Goal: Transaction & Acquisition: Purchase product/service

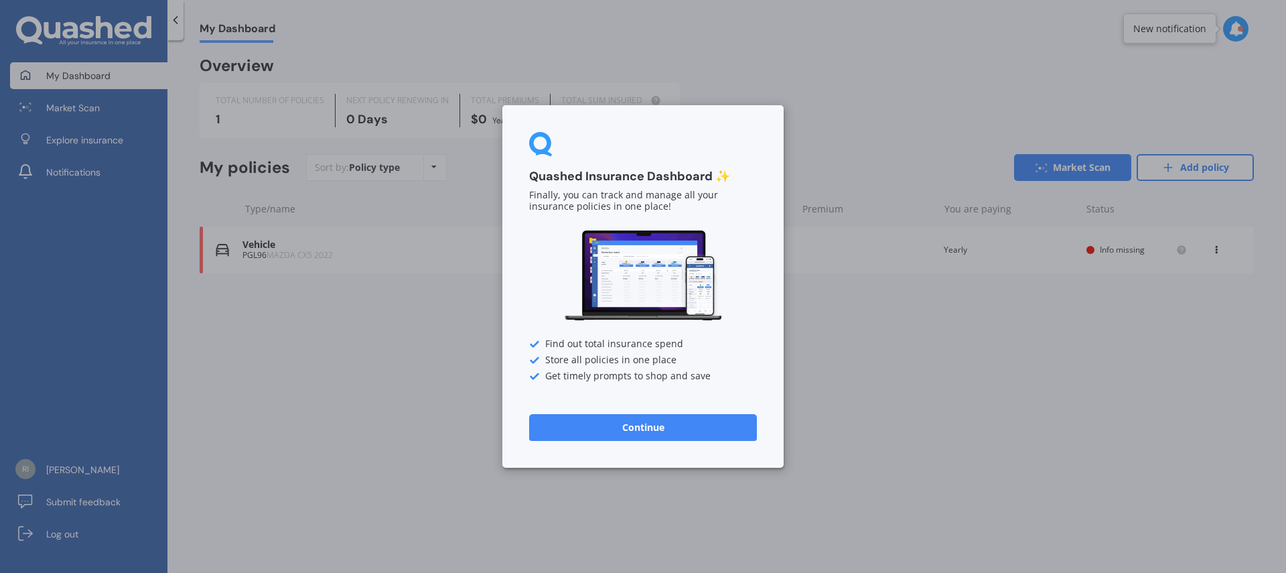
click at [663, 427] on button "Continue" at bounding box center [643, 427] width 228 height 27
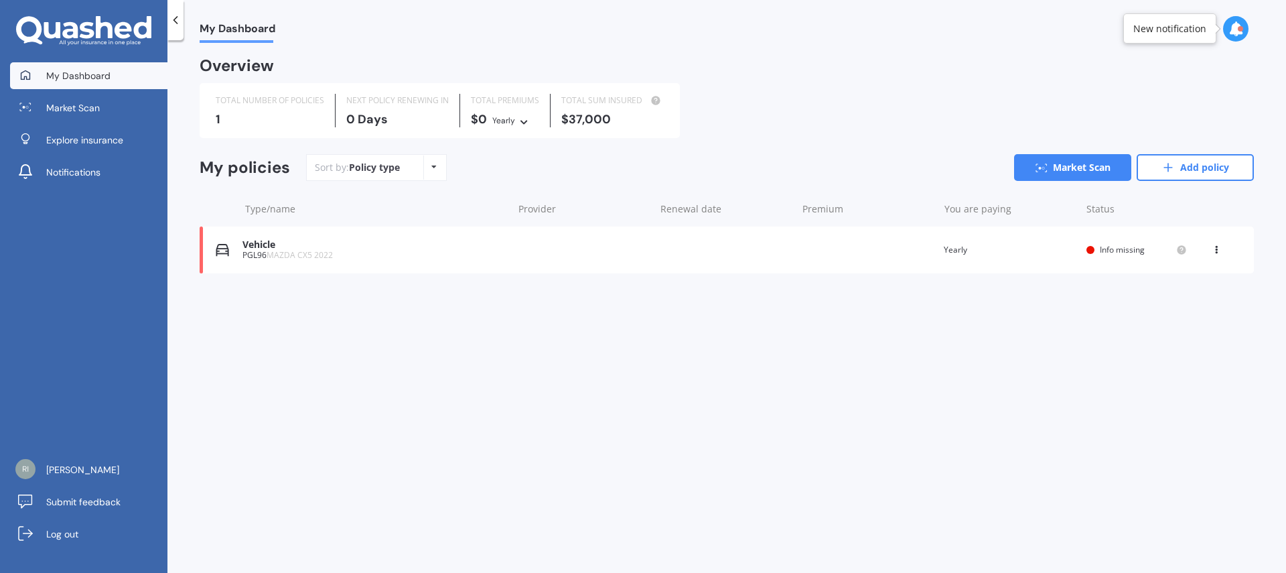
click at [281, 251] on span "MAZDA CX5 2022" at bounding box center [300, 254] width 66 height 11
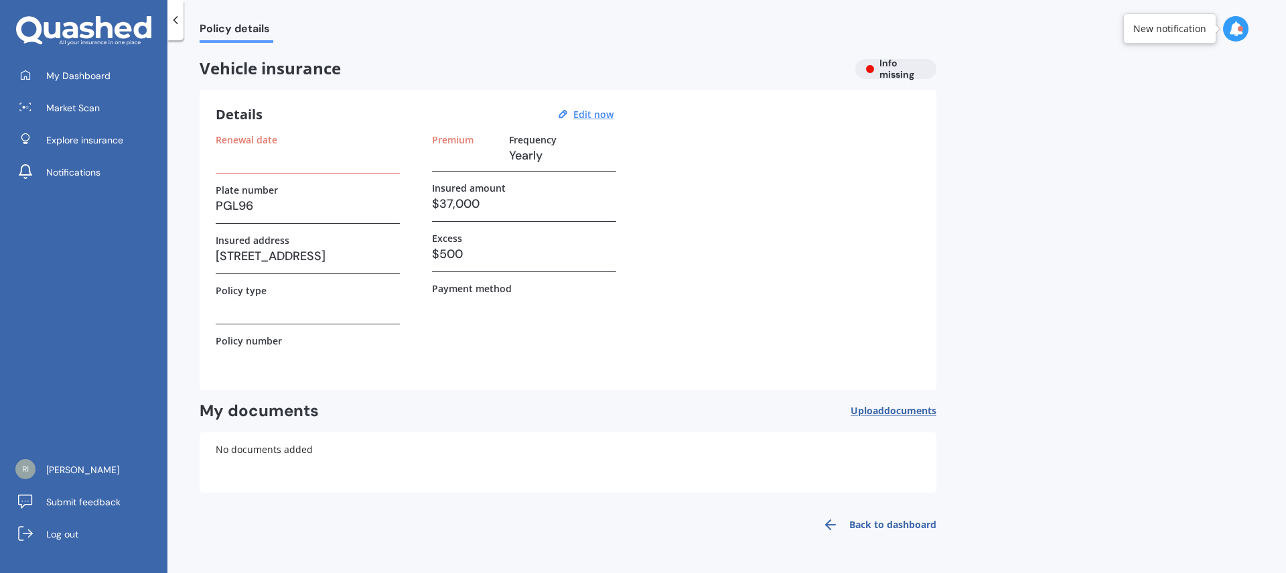
click at [276, 314] on h3 at bounding box center [308, 306] width 184 height 20
click at [267, 163] on h3 at bounding box center [308, 155] width 184 height 20
click at [597, 110] on u "Edit now" at bounding box center [593, 114] width 40 height 13
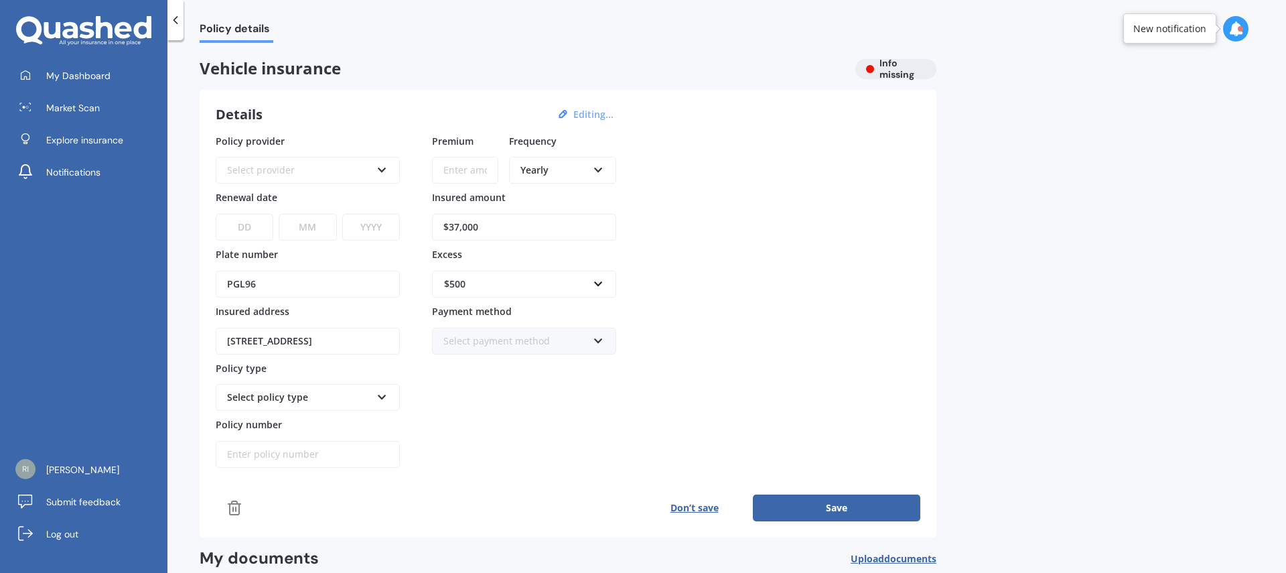
click at [334, 171] on div "Select provider" at bounding box center [299, 170] width 144 height 15
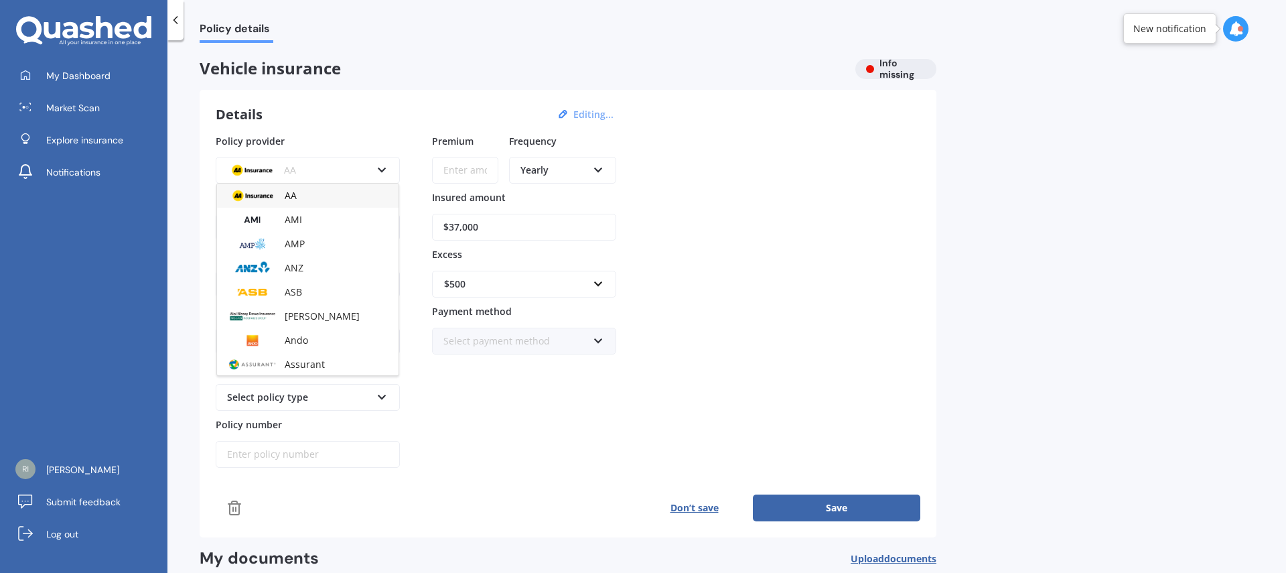
click at [363, 119] on div "Details Editing..." at bounding box center [417, 114] width 402 height 17
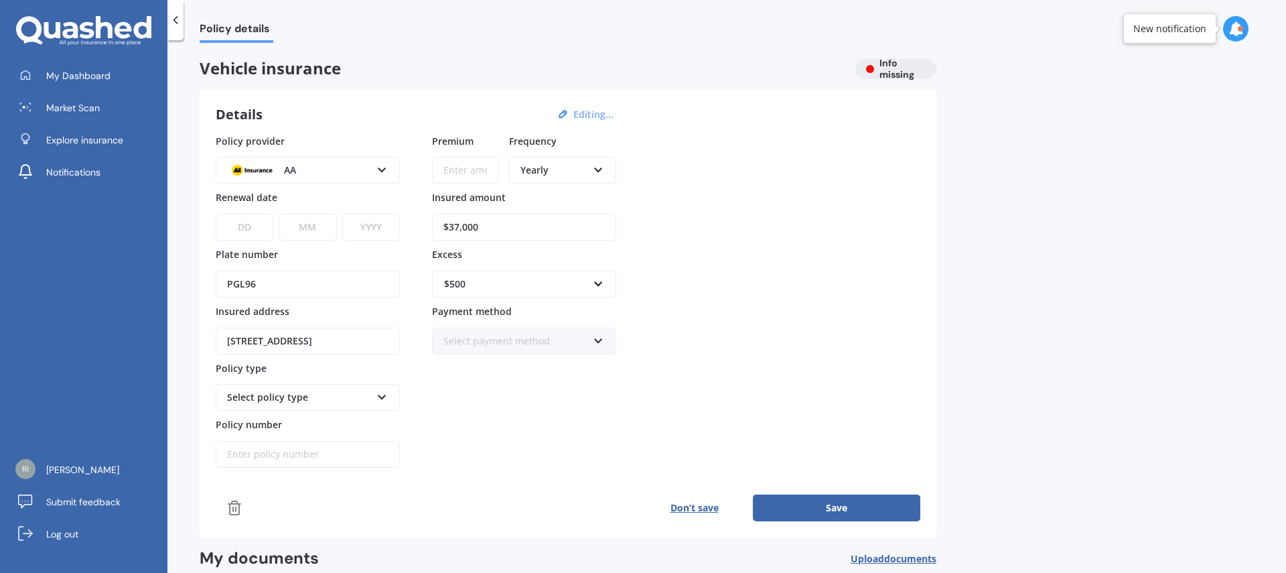
click at [384, 170] on icon at bounding box center [381, 167] width 11 height 9
click at [768, 245] on div "Policy provider AA AA AMI AMP ANZ ASB Aioi Nissay Dowa Ando Assurant Autosure B…" at bounding box center [568, 301] width 705 height 334
click at [76, 112] on span "Market Scan" at bounding box center [73, 107] width 54 height 13
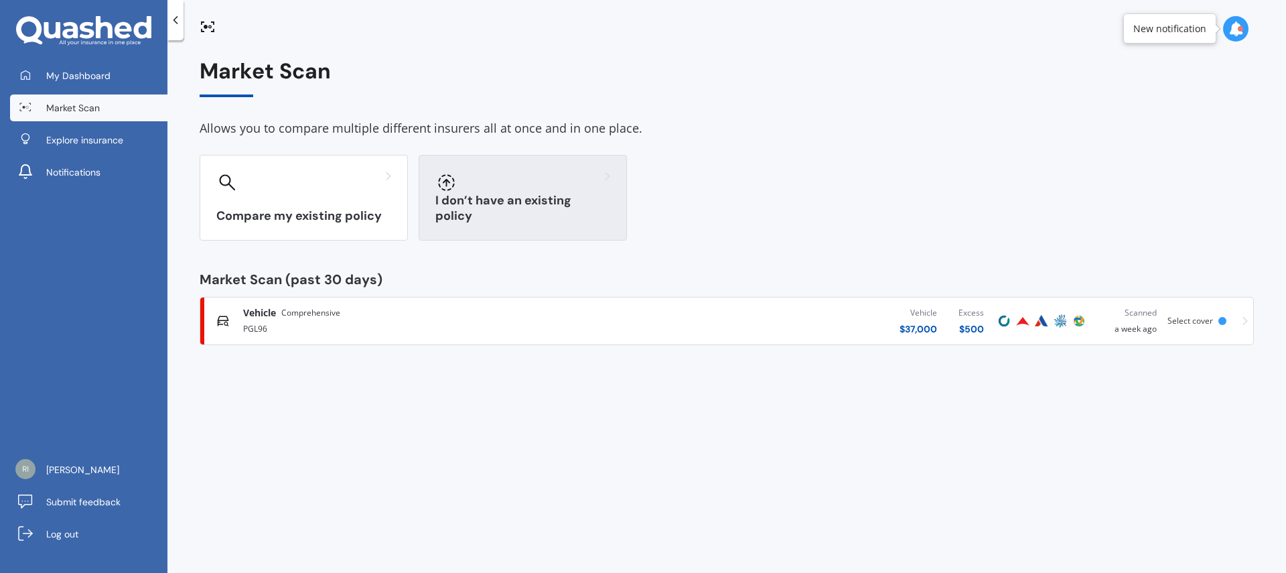
click at [523, 183] on div at bounding box center [522, 181] width 175 height 21
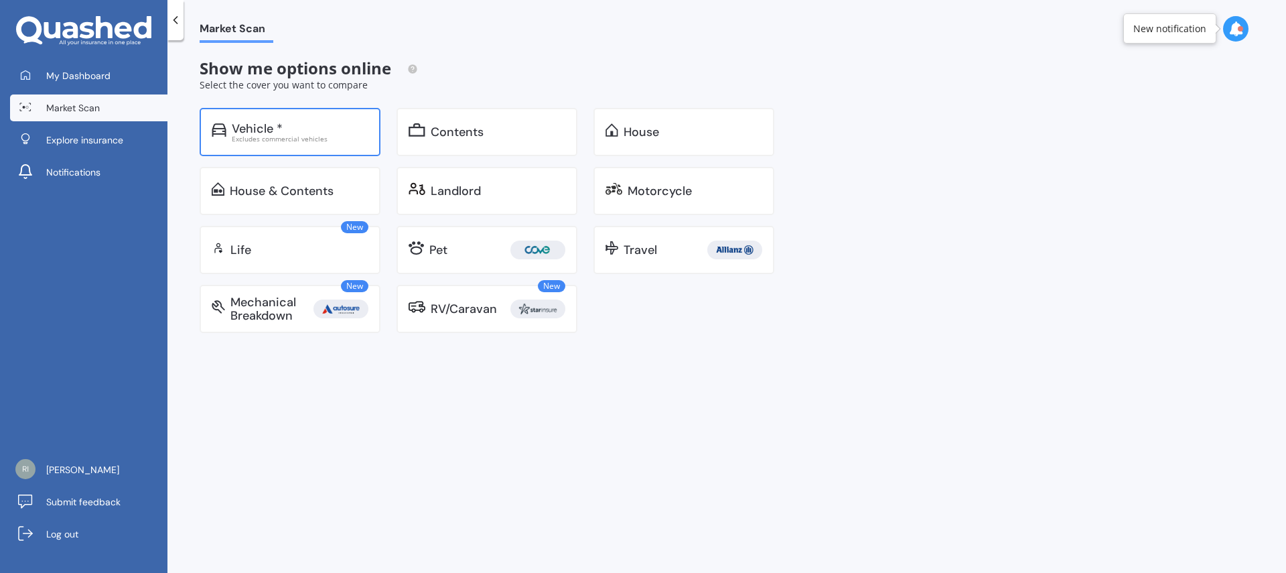
click at [265, 134] on div "Vehicle * Excludes commercial vehicles" at bounding box center [300, 132] width 137 height 20
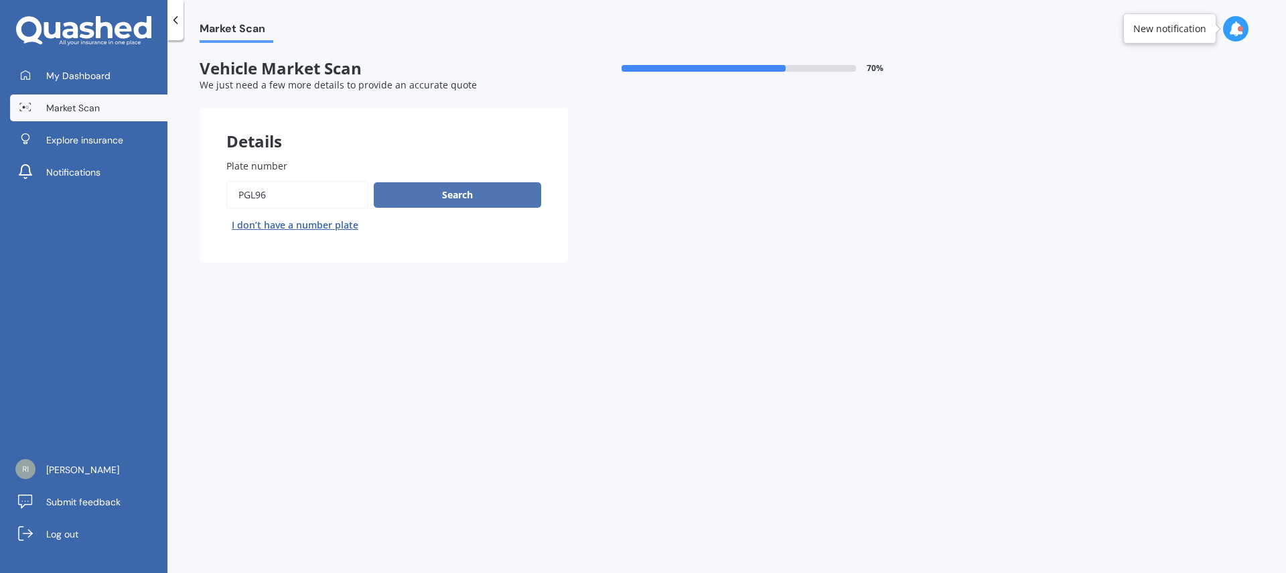
click at [447, 195] on button "Search" at bounding box center [457, 194] width 167 height 25
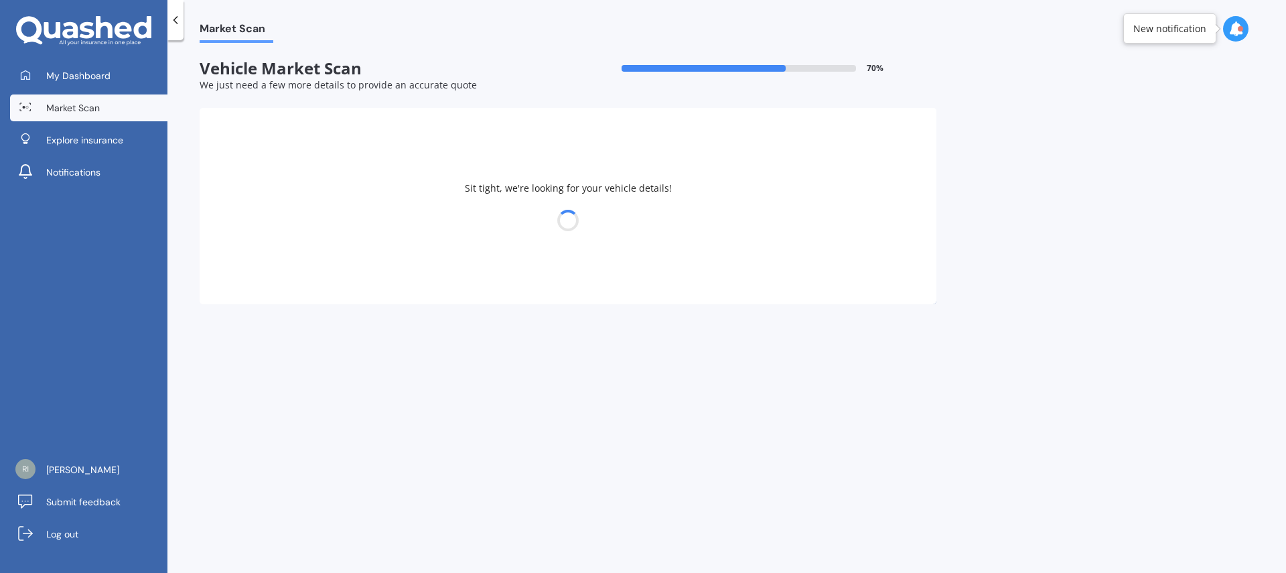
select select "MAZDA"
select select "CX5"
select select "23"
select select "06"
select select "1966"
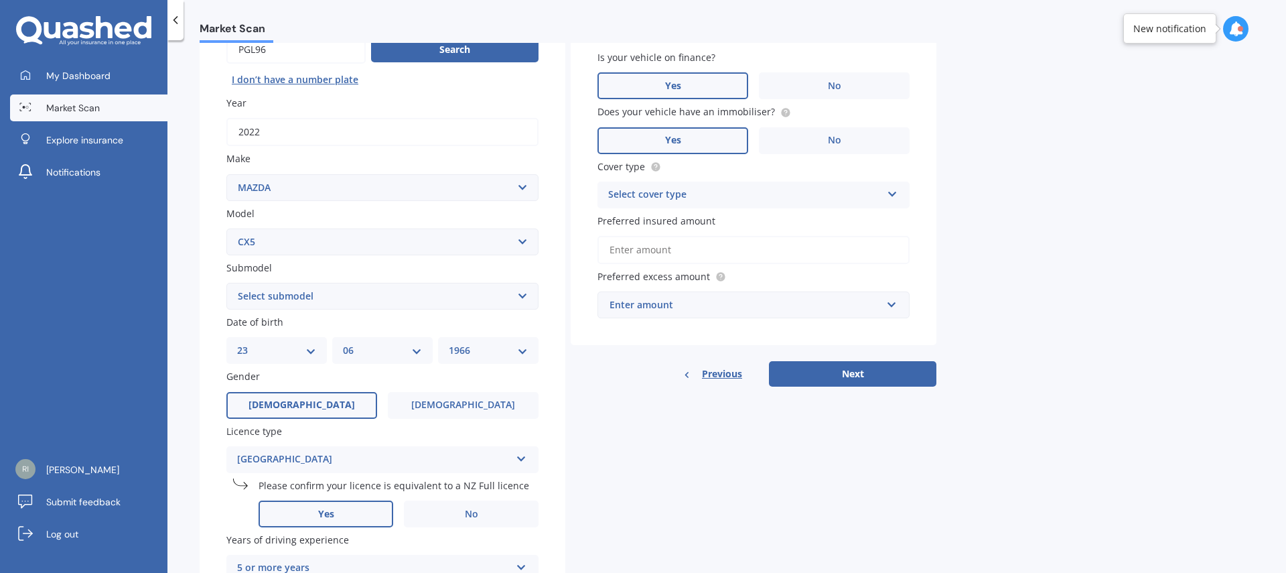
scroll to position [214, 0]
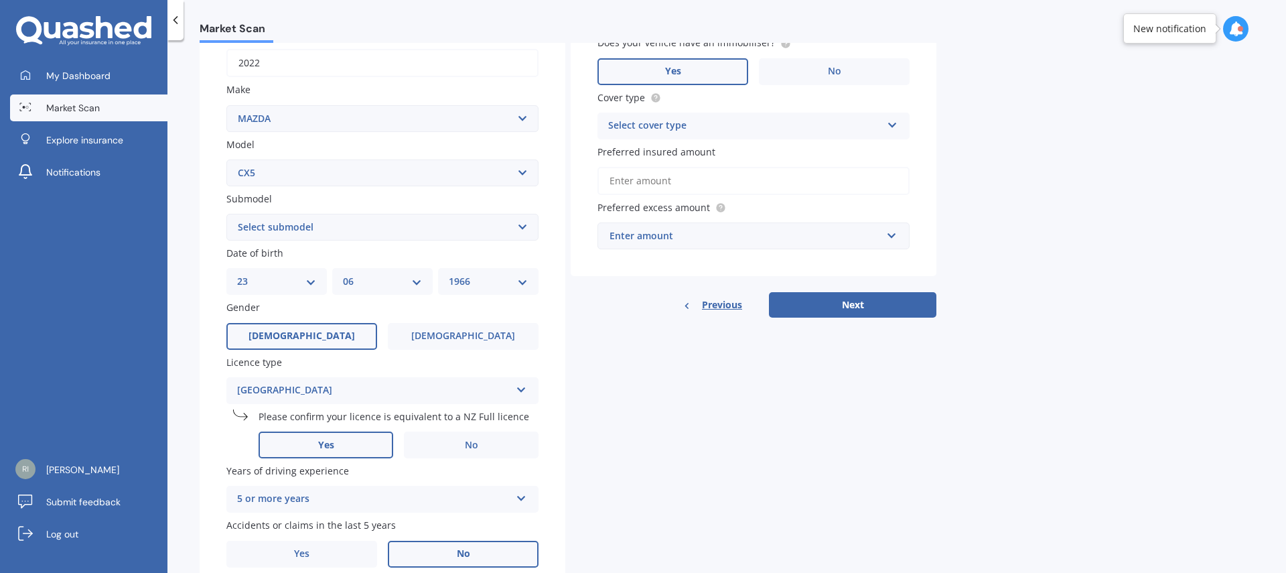
select select "AWD LIMITED"
click option "AWD Limited" at bounding box center [0, 0] width 0 height 0
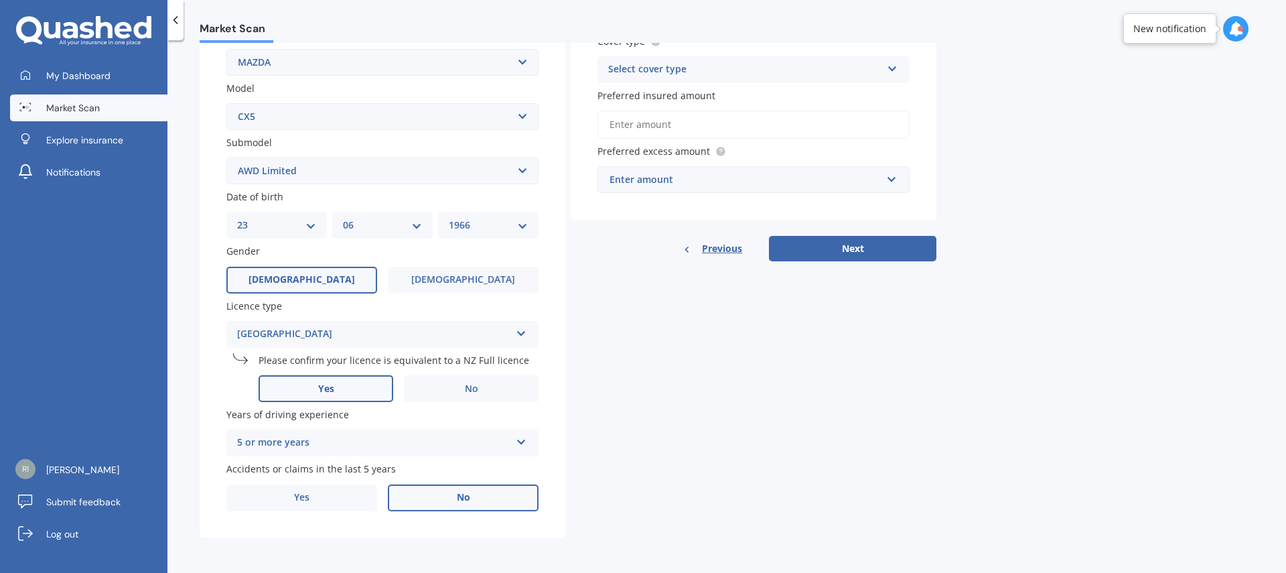
scroll to position [0, 0]
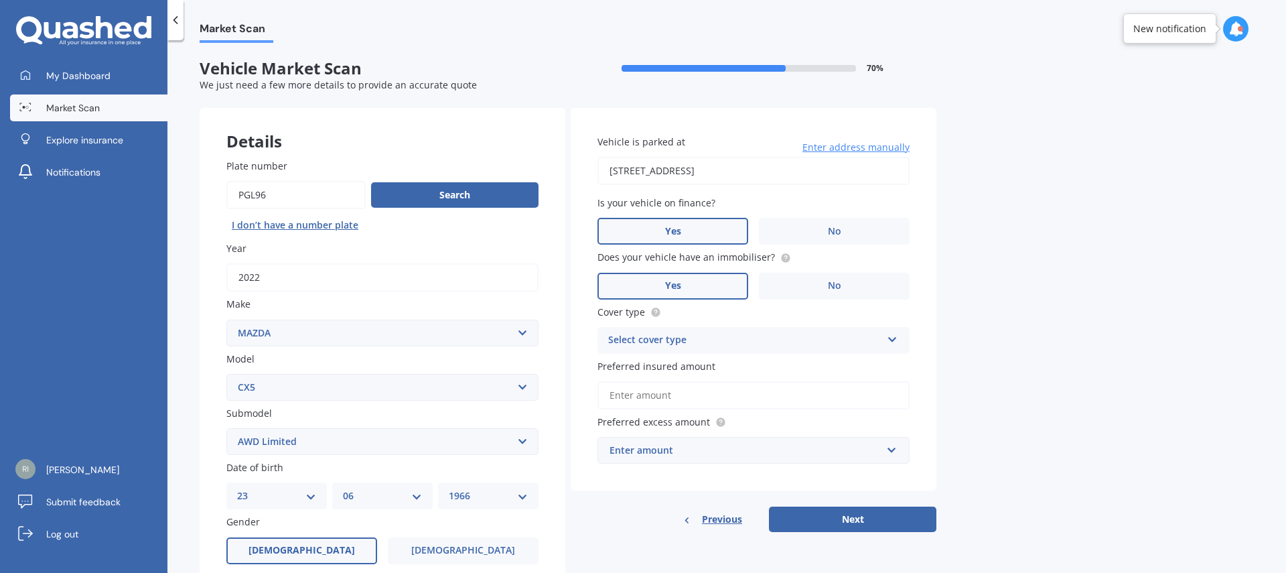
drag, startPoint x: 834, startPoint y: 171, endPoint x: 472, endPoint y: 175, distance: 361.6
click at [597, 175] on input "[STREET_ADDRESS]" at bounding box center [753, 171] width 312 height 28
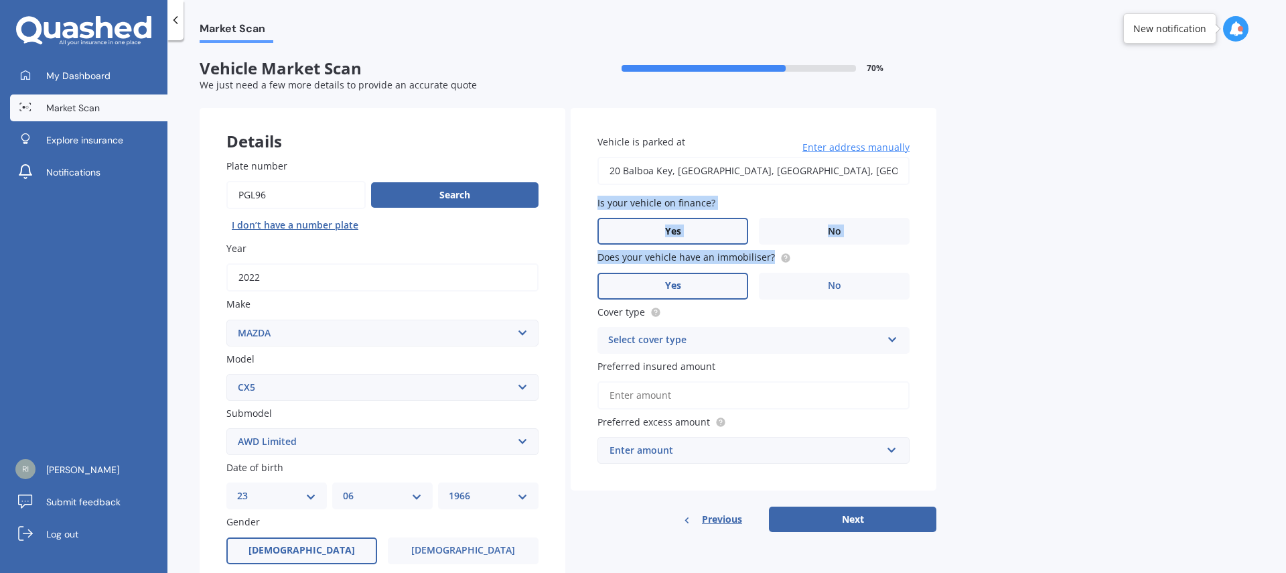
type input "[STREET_ADDRESS]"
click at [1079, 299] on div "Market Scan Vehicle Market Scan 70 % We just need a few more details to provide…" at bounding box center [726, 309] width 1118 height 532
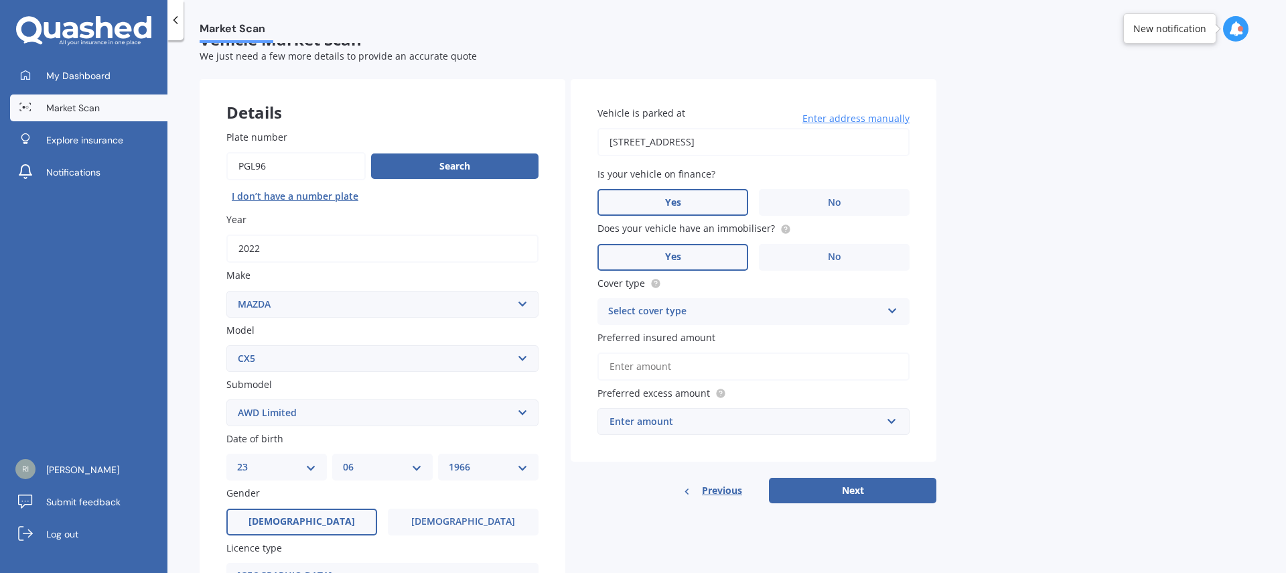
scroll to position [67, 0]
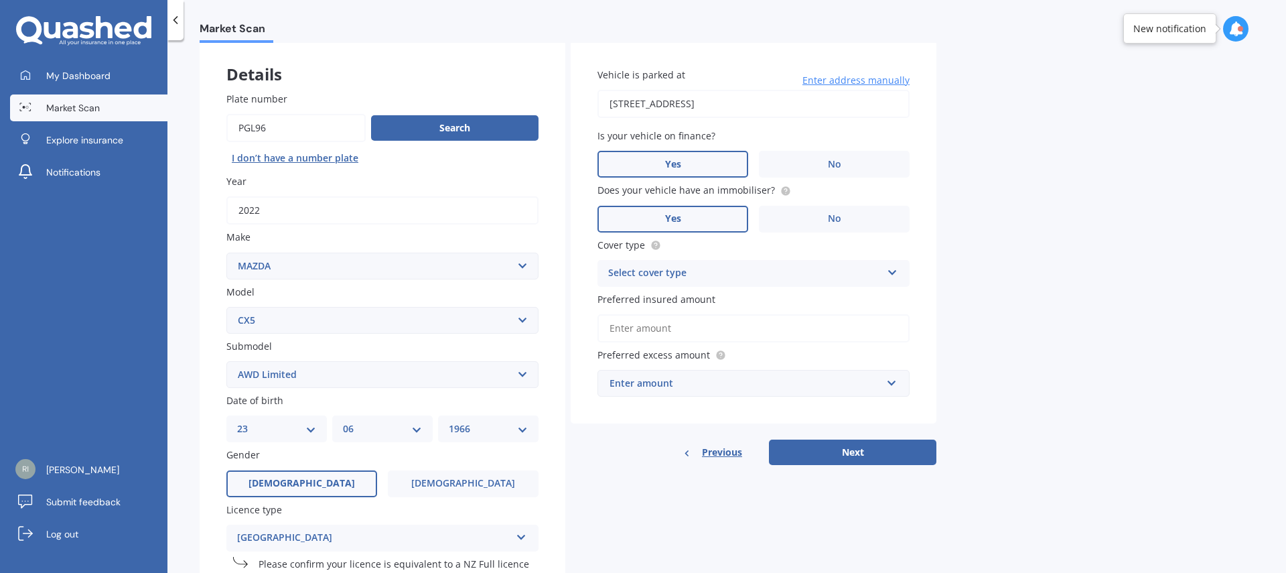
click at [786, 275] on div "Select cover type" at bounding box center [744, 273] width 273 height 16
click at [753, 302] on div "Comprehensive" at bounding box center [753, 299] width 311 height 24
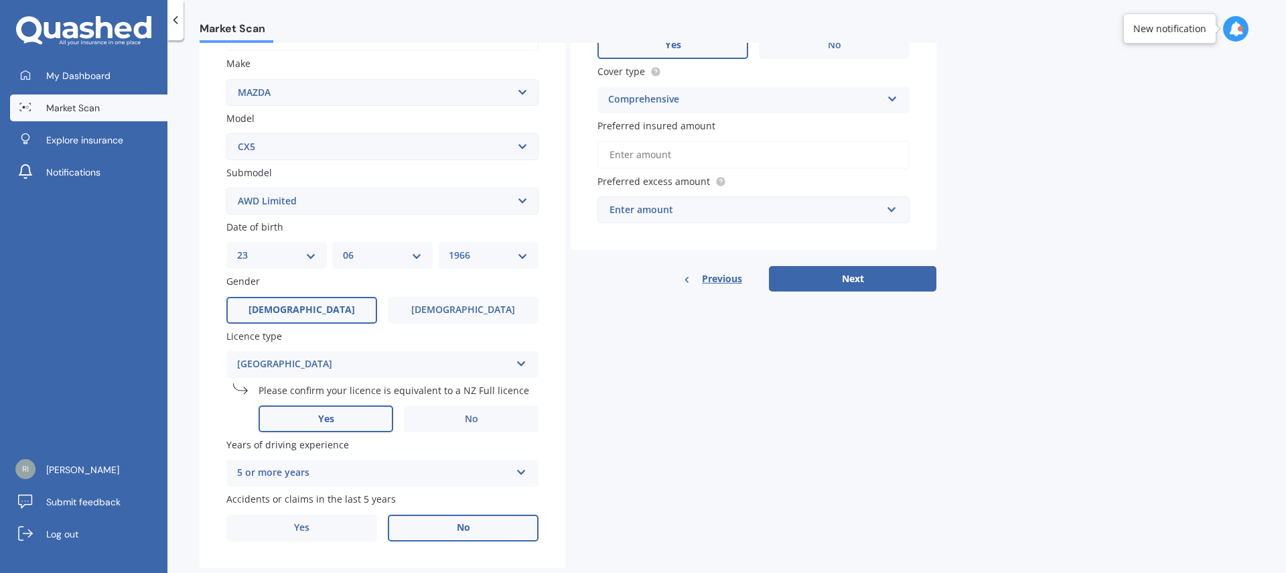
scroll to position [241, 0]
click at [672, 157] on input "Preferred insured amount" at bounding box center [753, 154] width 312 height 28
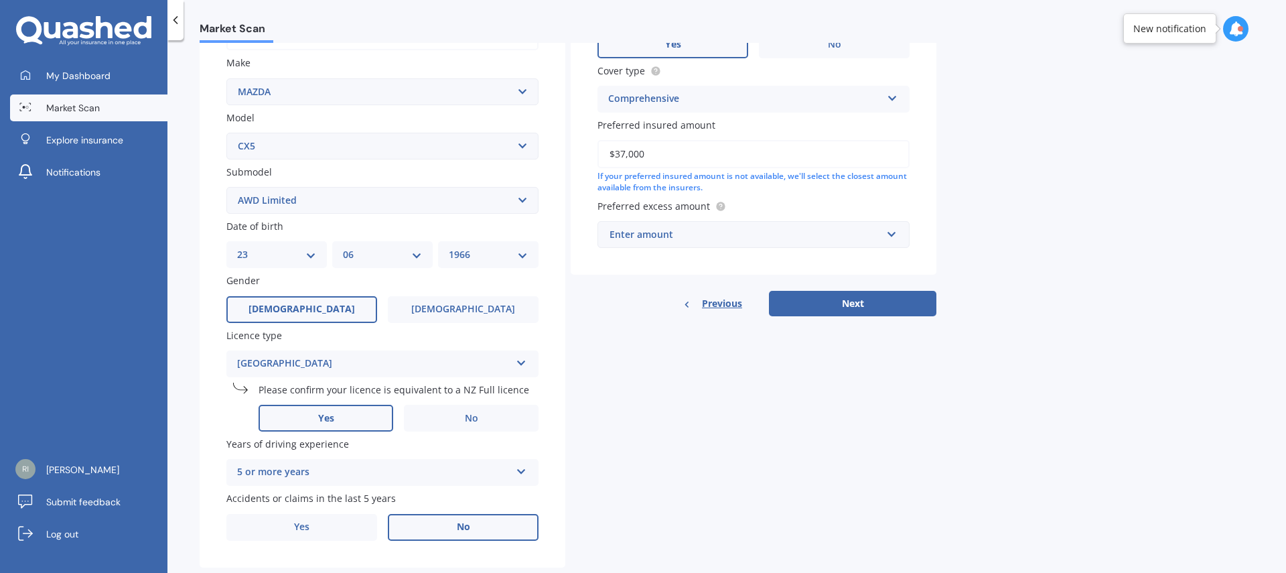
type input "$37,000"
click at [737, 236] on div "Enter amount" at bounding box center [745, 234] width 272 height 15
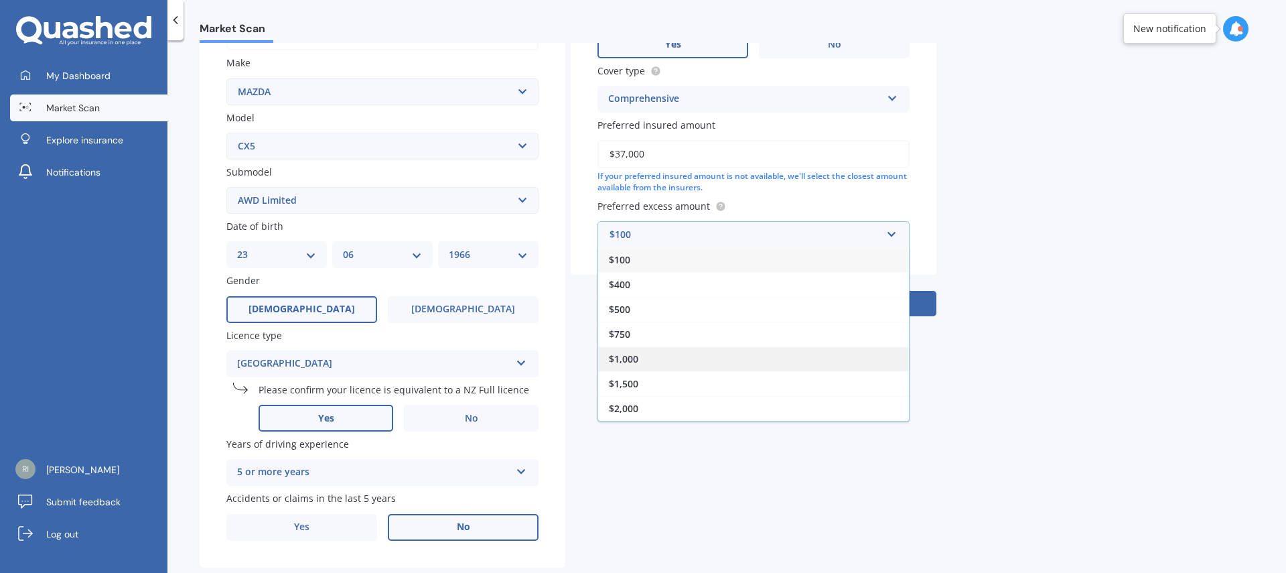
click at [676, 358] on div "$1,000" at bounding box center [753, 358] width 311 height 25
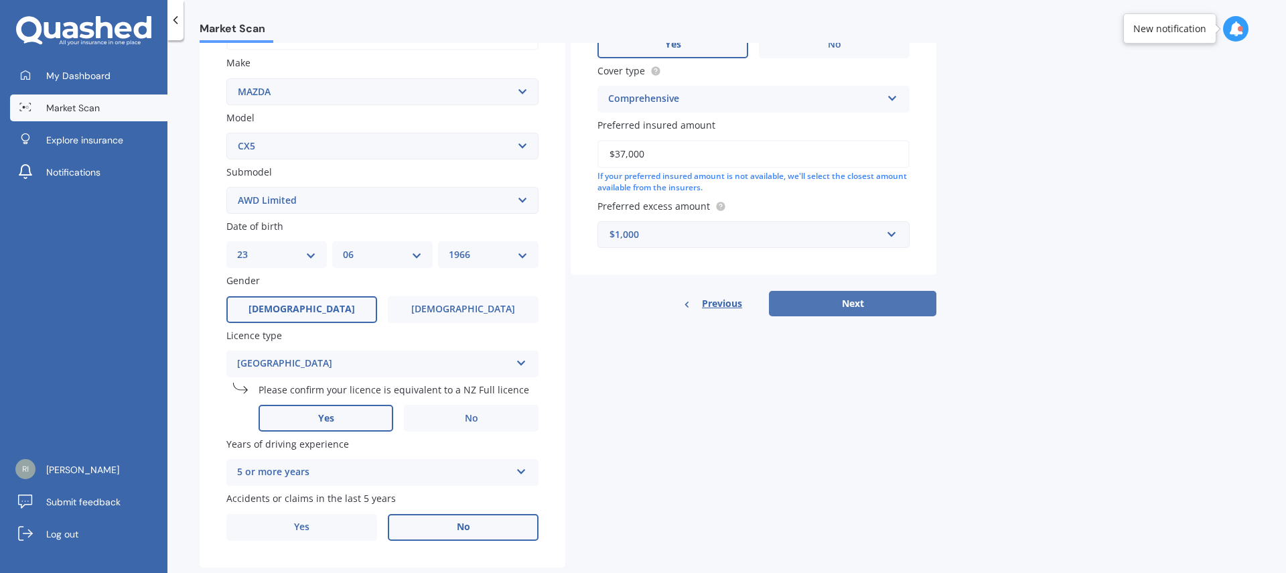
click at [845, 304] on button "Next" at bounding box center [852, 303] width 167 height 25
select select "23"
select select "06"
select select "1966"
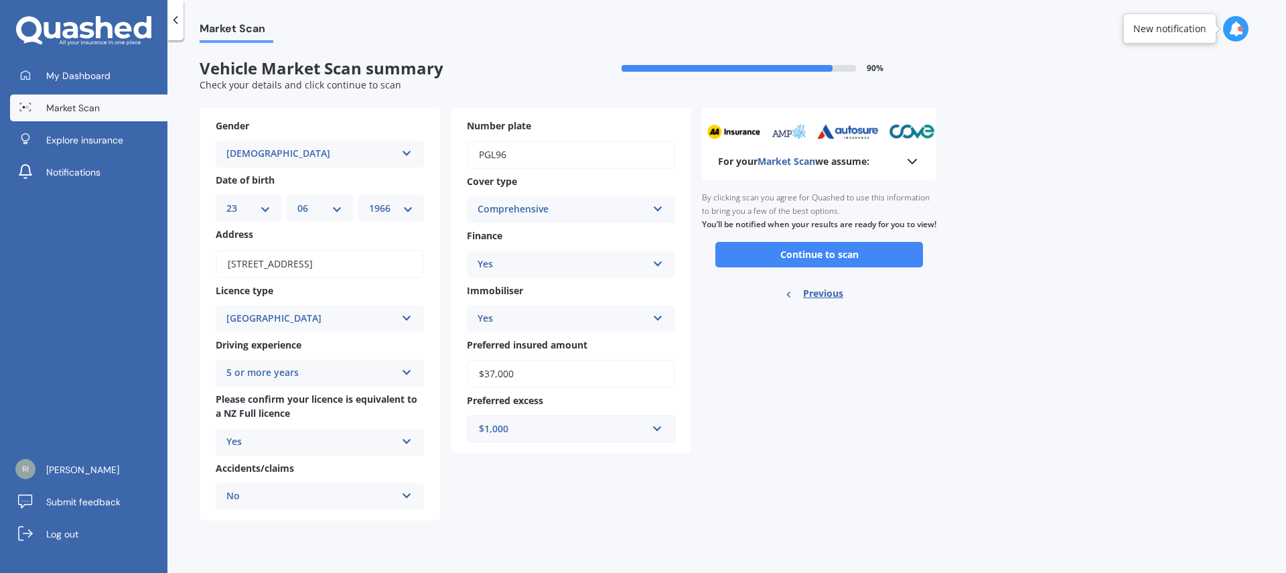
scroll to position [0, 0]
click at [846, 265] on button "Continue to scan" at bounding box center [819, 254] width 208 height 25
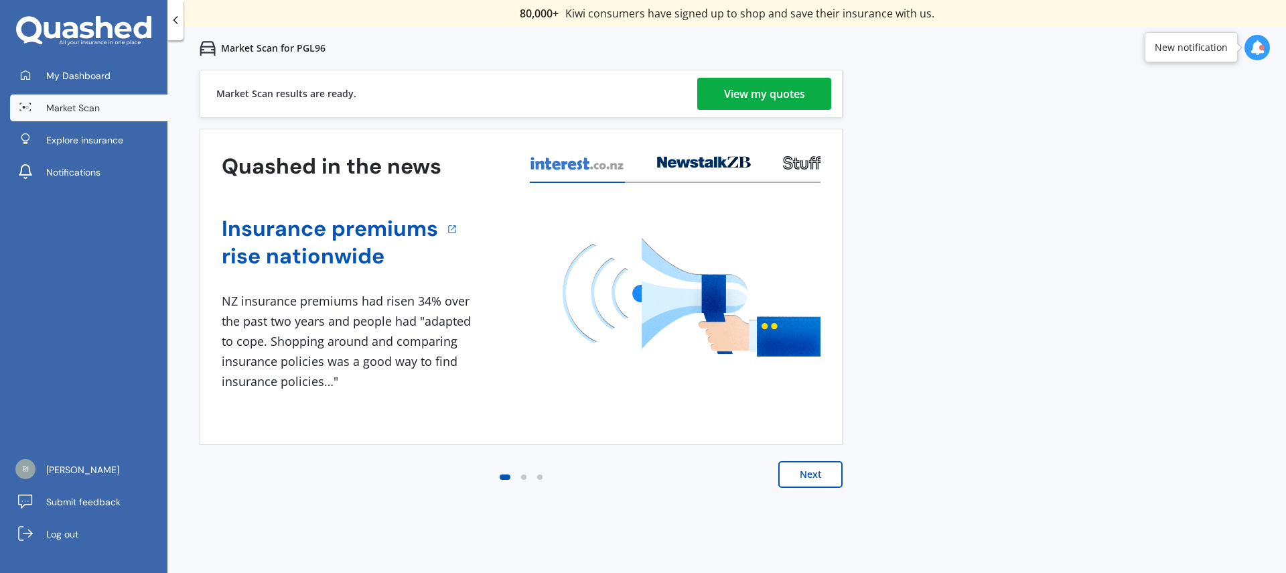
click at [761, 96] on div "View my quotes" at bounding box center [764, 94] width 81 height 32
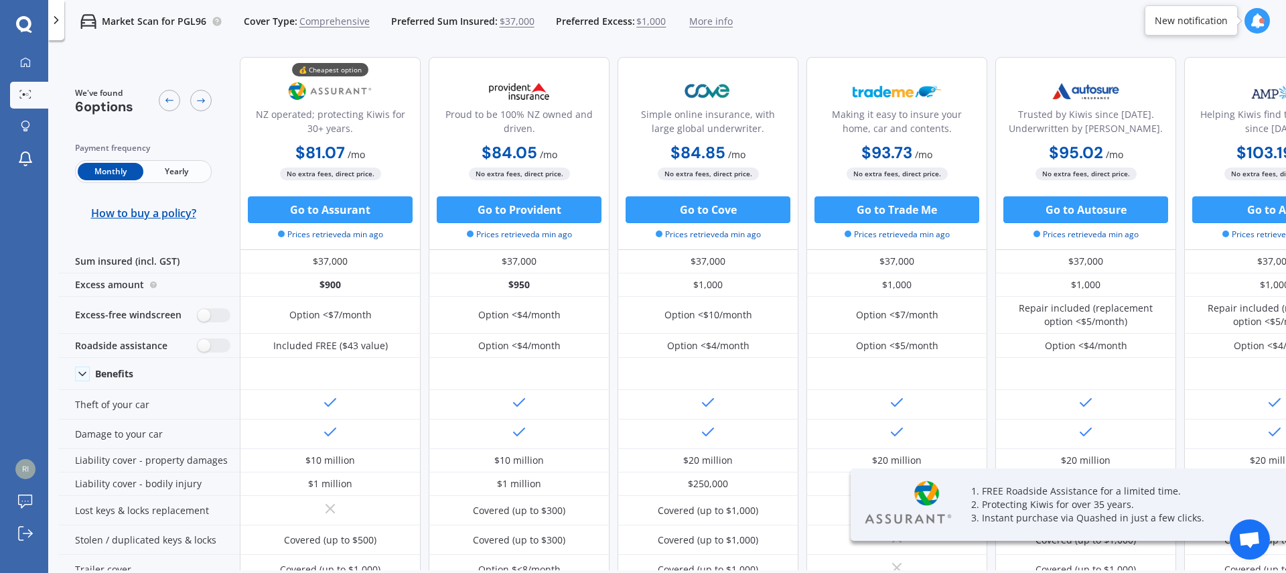
click at [193, 174] on span "Yearly" at bounding box center [176, 171] width 66 height 17
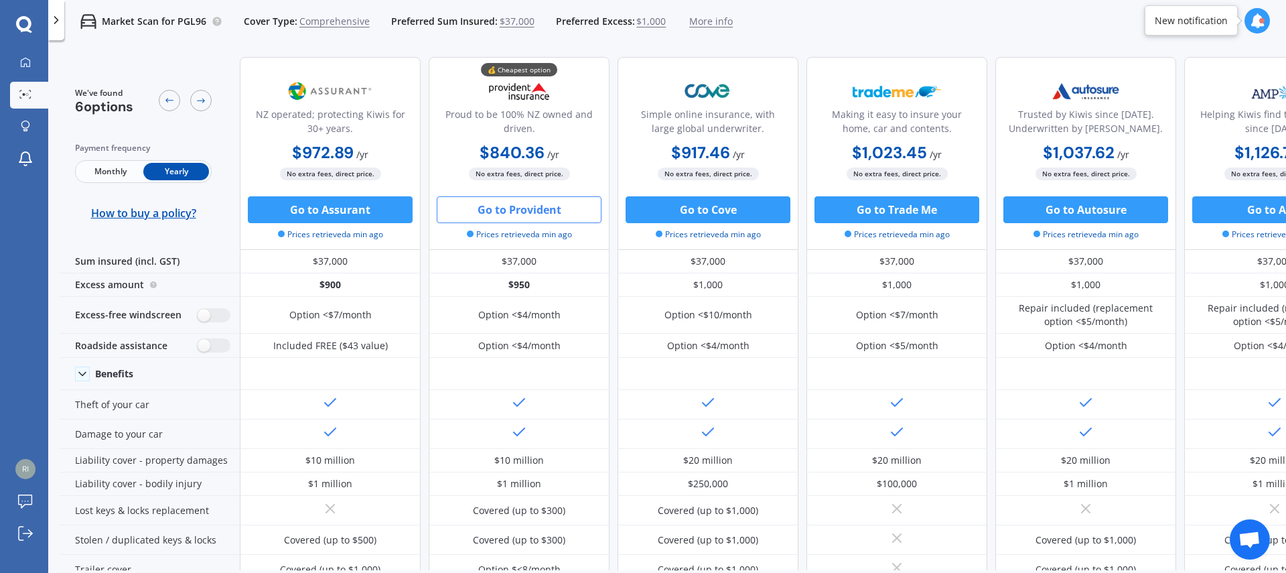
click at [536, 213] on button "Go to Provident" at bounding box center [519, 209] width 165 height 27
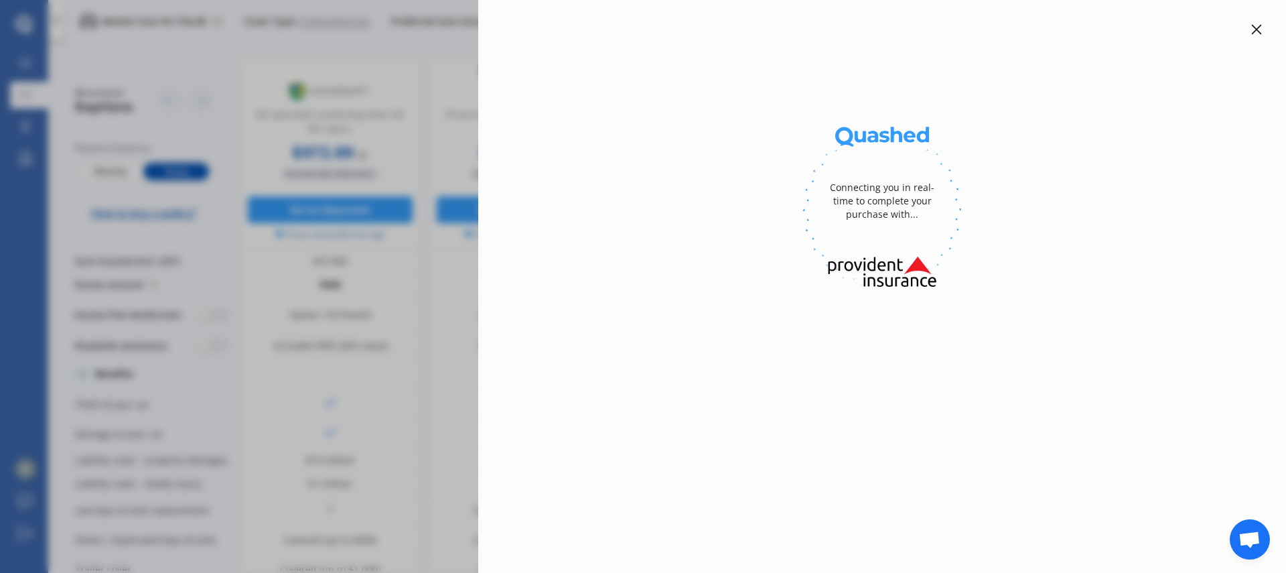
select select "full"
select select "[STREET_ADDRESS]"
select select "MAZDA"
select select "CX5"
select select "NO"
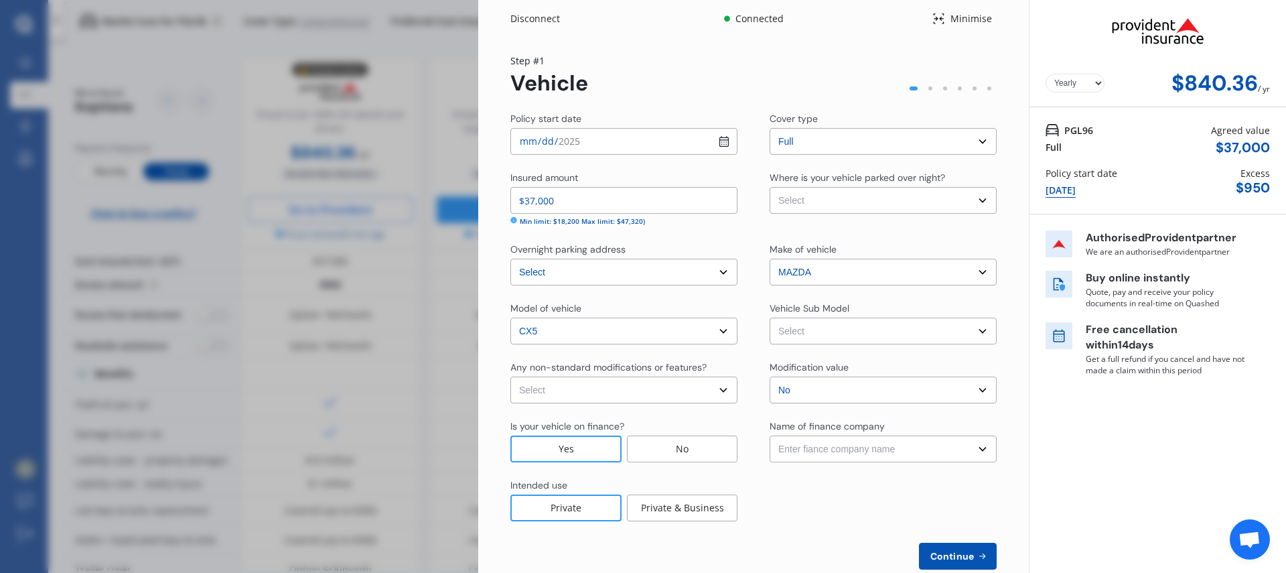
select select "none"
click option "None" at bounding box center [0, 0] width 0 height 0
select select "OFF-STREET"
click option "Off Street Parking" at bounding box center [0, 0] width 0 height 0
select select "NZVMAZD2022AECA"
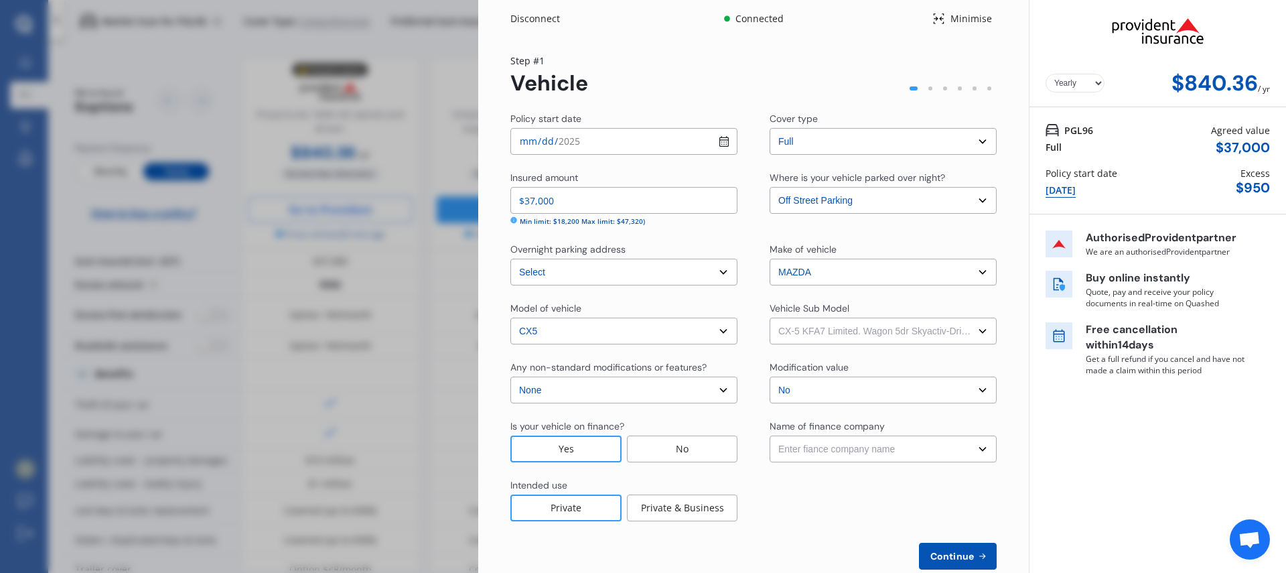
click option "CX-5 KFA7 Limited. Wagon 5dr Skyactiv-Drive 6sp AWD 2.5i" at bounding box center [0, 0] width 0 height 0
click at [769, 435] on select "Enter fiance company name 24/7 Finance AA Finance Limited Acclaim Finance Activ…" at bounding box center [882, 448] width 227 height 27
click at [867, 447] on select "Enter fiance company name 24/7 Finance AA Finance Limited Acclaim Finance Activ…" at bounding box center [882, 448] width 227 height 27
select select "OTHER"
click option "Other" at bounding box center [0, 0] width 0 height 0
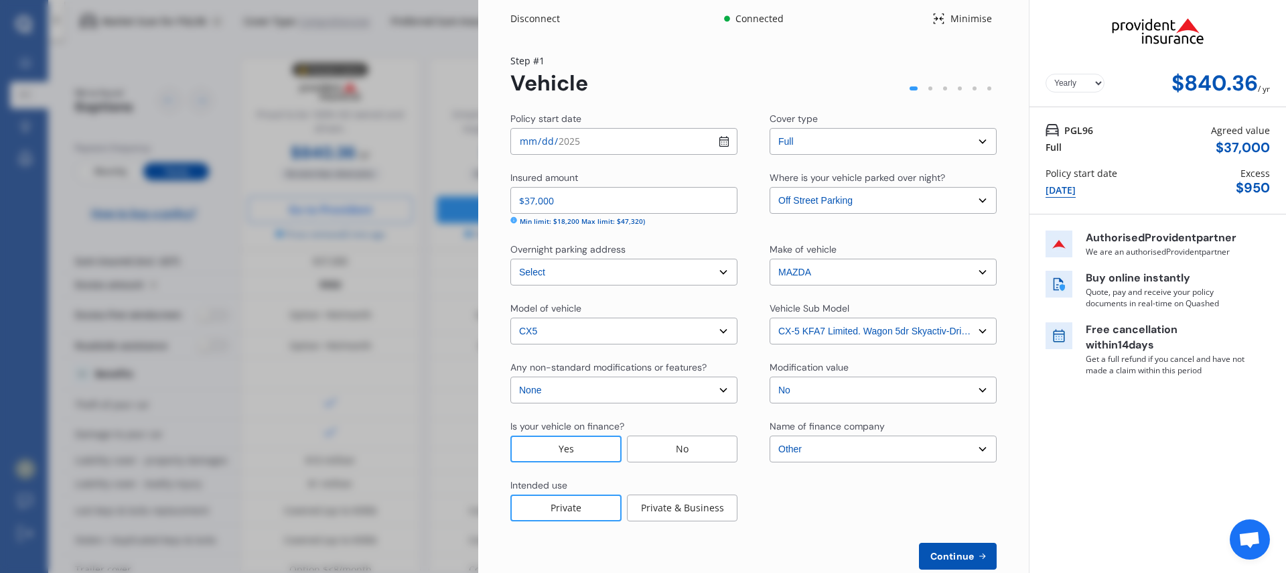
click at [940, 557] on span "Continue" at bounding box center [952, 555] width 49 height 11
select select "23"
select select "06"
select select "1966"
select select "NZ_FULL"
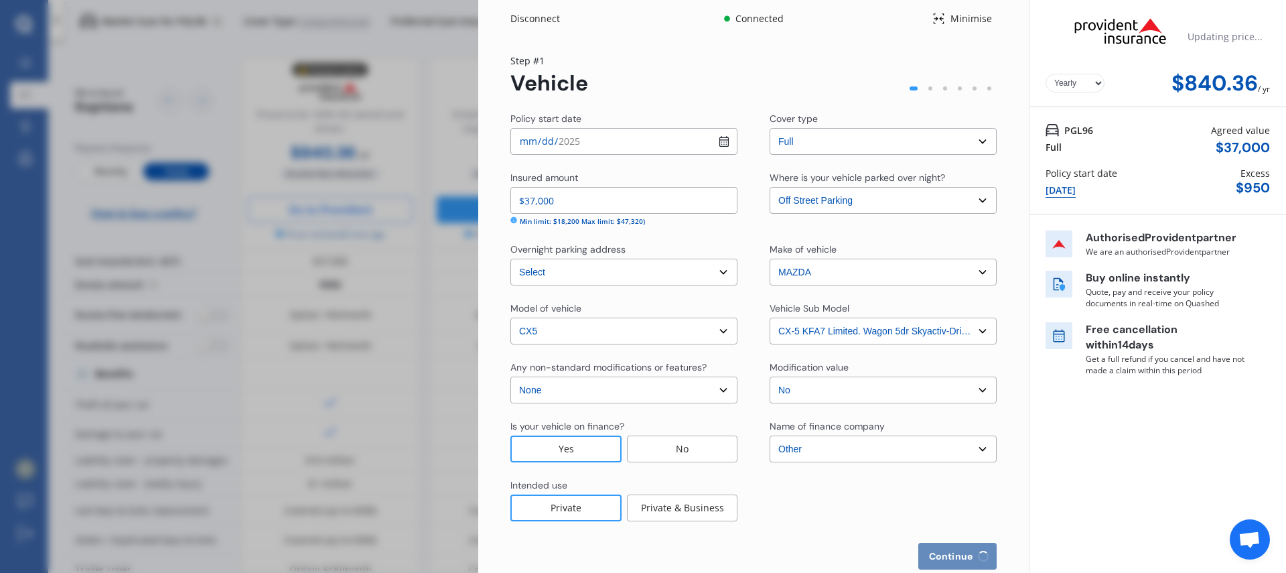
select select "0"
select select "25"
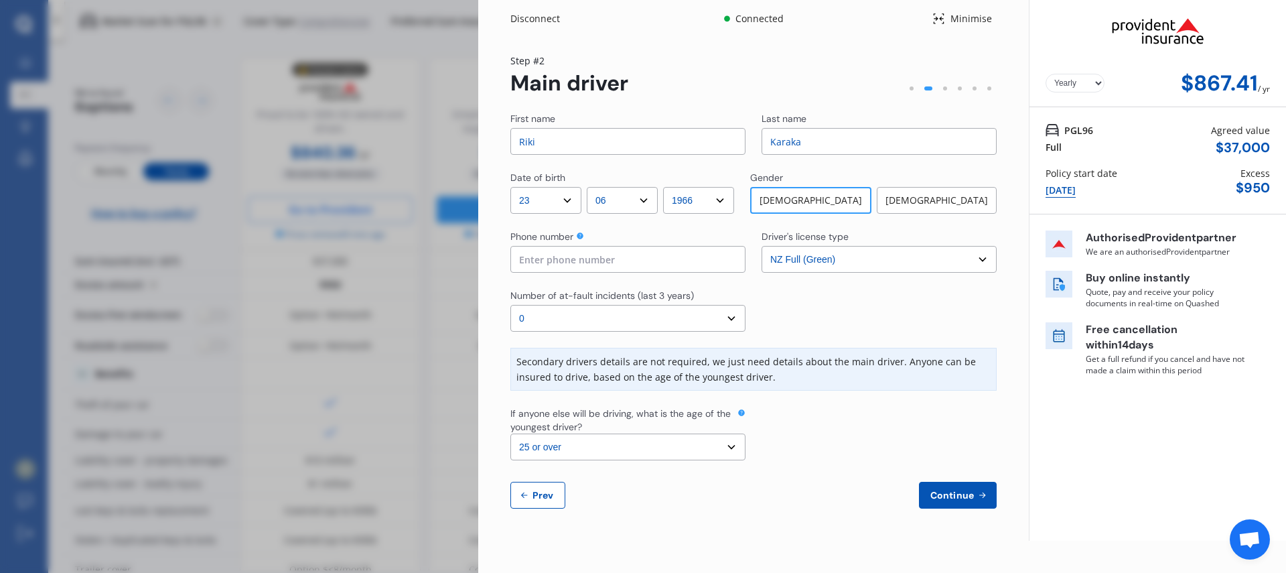
click at [1076, 192] on div "[DATE]" at bounding box center [1060, 190] width 30 height 15
select select "full"
select select "OFF-STREET"
select select "[STREET_ADDRESS]"
select select "MAZDA"
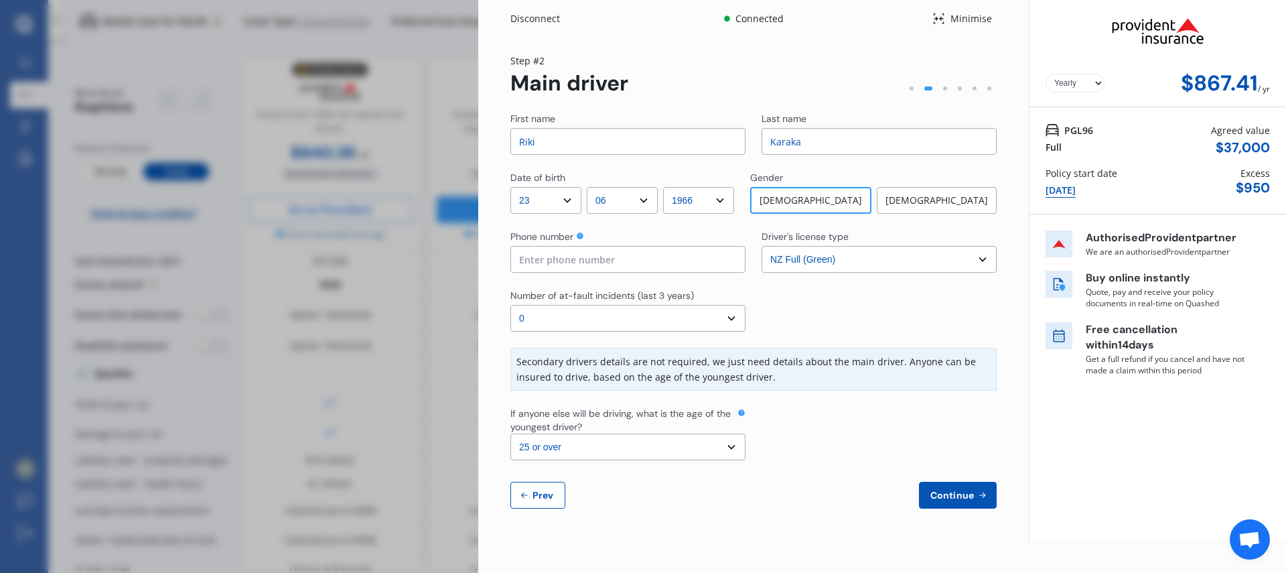
select select "CX5"
select select "NZVMAZD2022AECA"
select select "none"
select select "NO"
select select "OTHER"
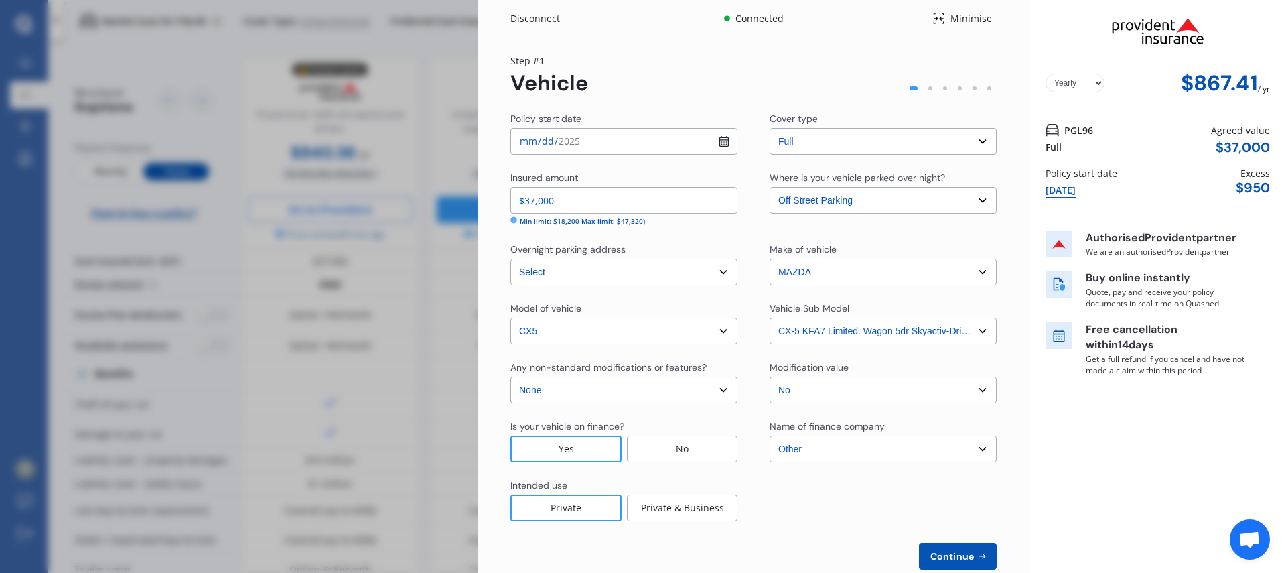
click at [719, 142] on input "[DATE]" at bounding box center [623, 141] width 227 height 27
click at [579, 146] on input "[DATE]" at bounding box center [623, 141] width 227 height 27
click at [532, 141] on input "[DATE]" at bounding box center [623, 141] width 227 height 27
click at [955, 556] on span "Continue" at bounding box center [952, 555] width 49 height 11
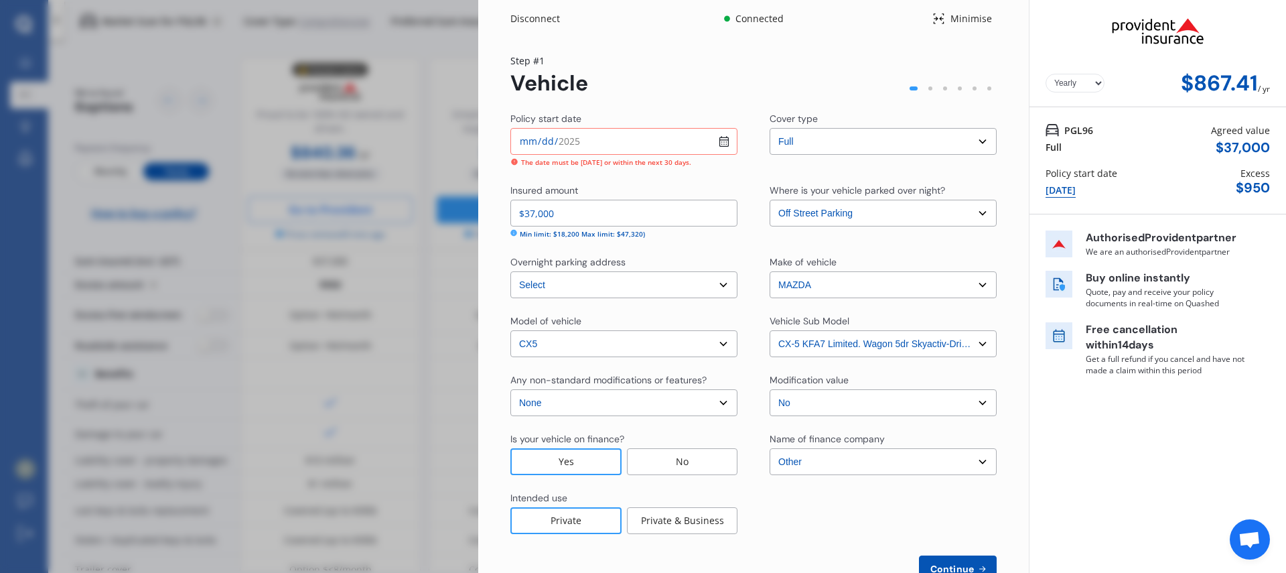
click at [717, 142] on input "[DATE]" at bounding box center [623, 141] width 227 height 27
click at [719, 141] on input "[DATE]" at bounding box center [623, 141] width 227 height 27
click at [554, 140] on input "[DATE]" at bounding box center [623, 141] width 227 height 27
type input "[DATE]"
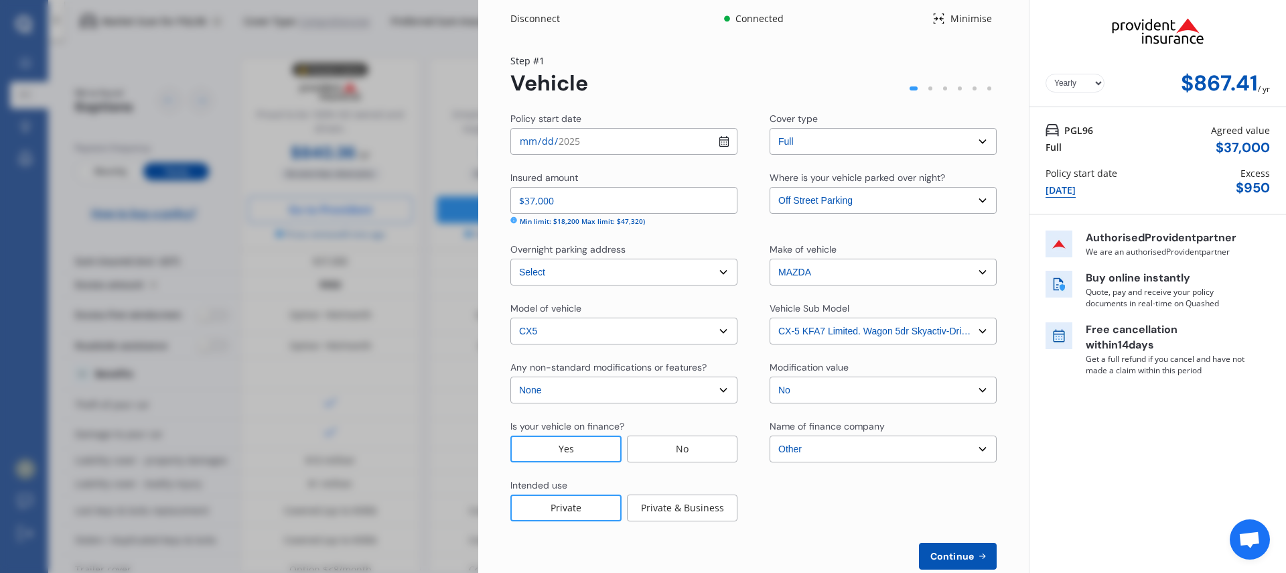
click at [958, 553] on span "Continue" at bounding box center [952, 555] width 49 height 11
select select "23"
select select "06"
select select "1966"
select select "NZ_FULL"
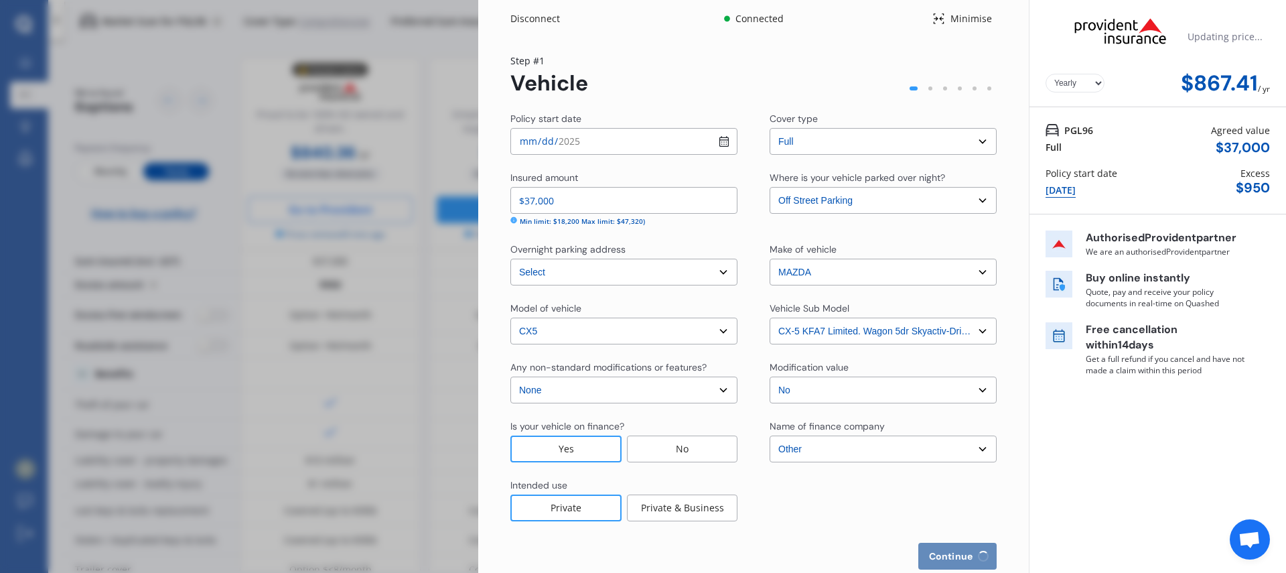
select select "0"
select select "25"
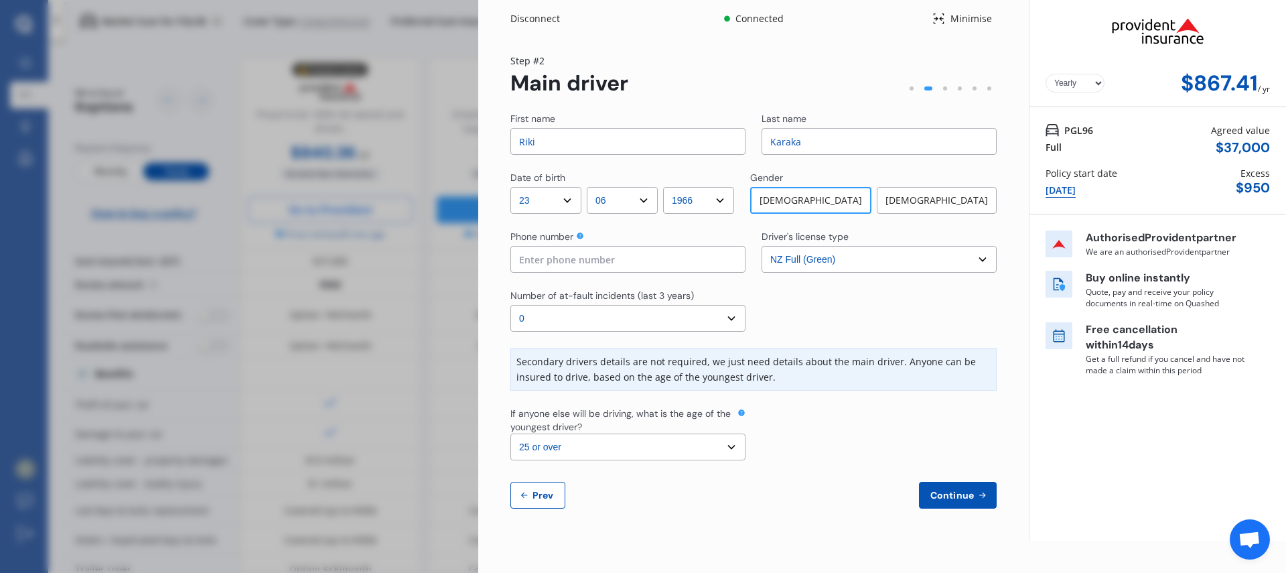
select select "AUS_FULL"
click option "Australian Full" at bounding box center [0, 0] width 0 height 0
click at [973, 494] on span "Continue" at bounding box center [952, 495] width 49 height 11
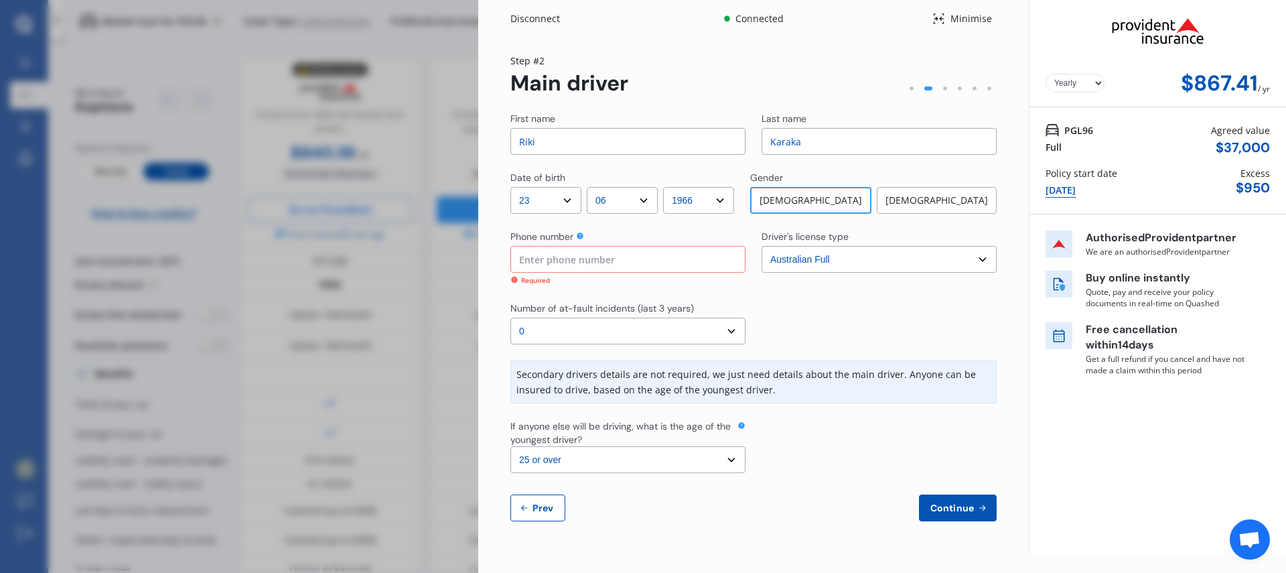
click at [554, 259] on input at bounding box center [627, 259] width 235 height 27
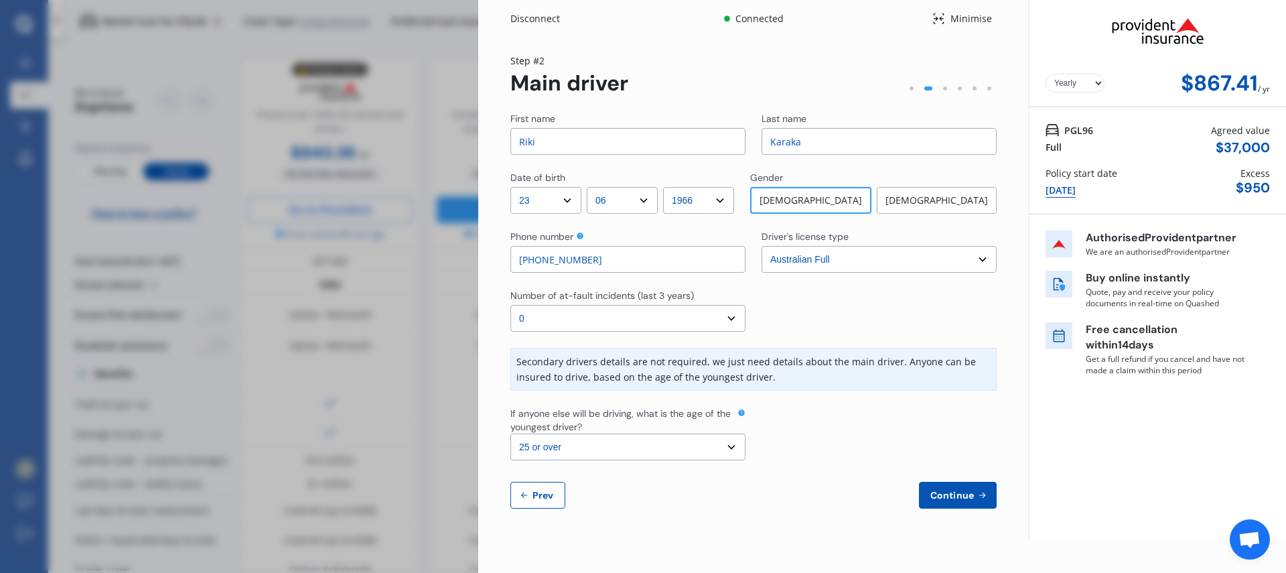
click at [950, 498] on span "Continue" at bounding box center [952, 495] width 49 height 11
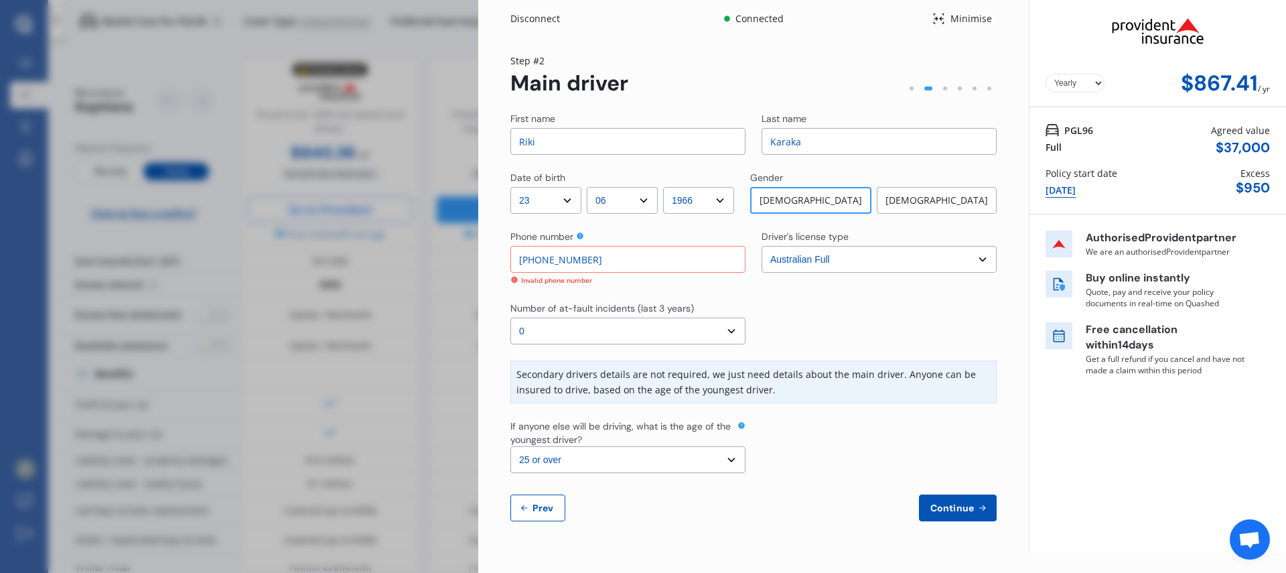
click at [613, 262] on input "[PHONE_NUMBER]" at bounding box center [627, 259] width 235 height 27
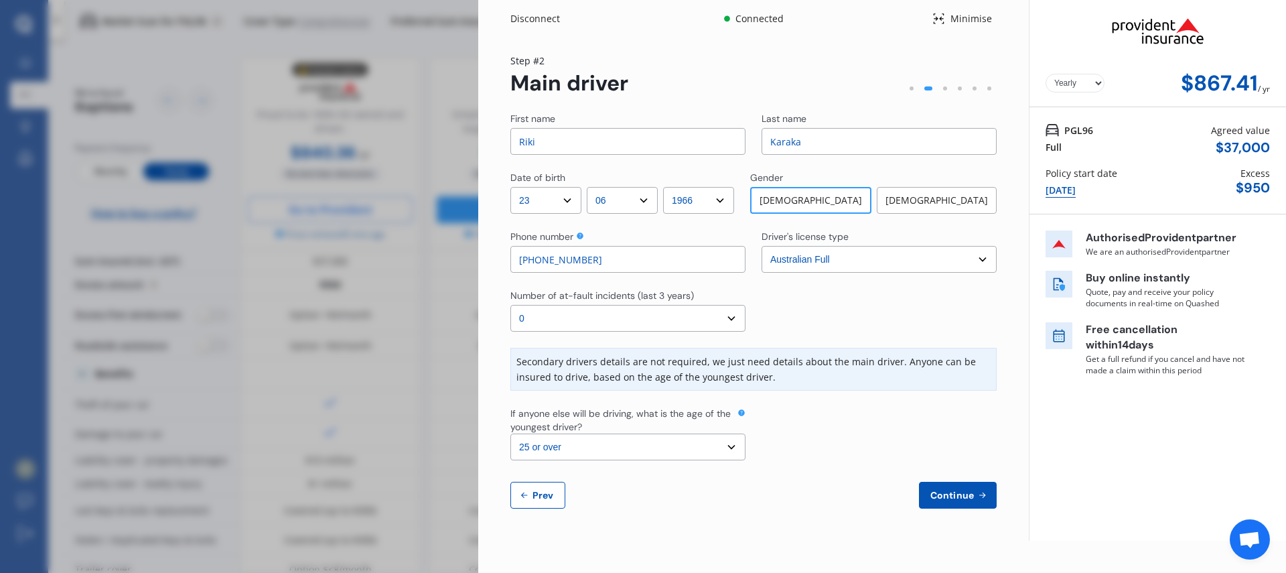
click at [954, 499] on span "Continue" at bounding box center [952, 495] width 49 height 11
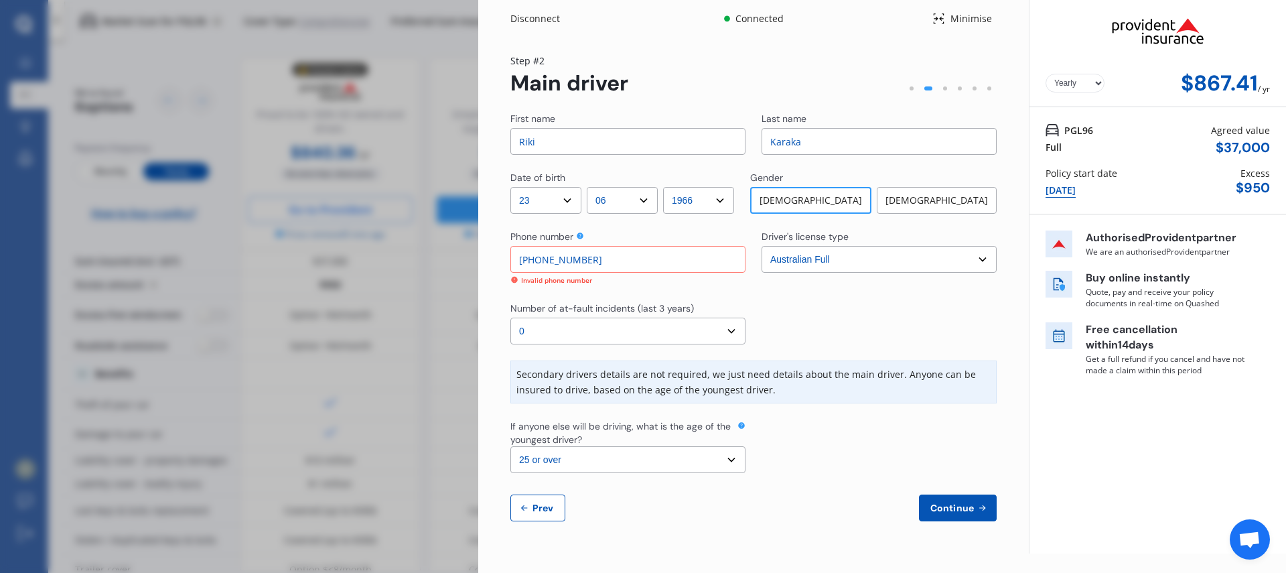
click at [536, 261] on input "[PHONE_NUMBER]" at bounding box center [627, 259] width 235 height 27
click at [603, 255] on input "[PHONE_NUMBER]" at bounding box center [627, 259] width 235 height 27
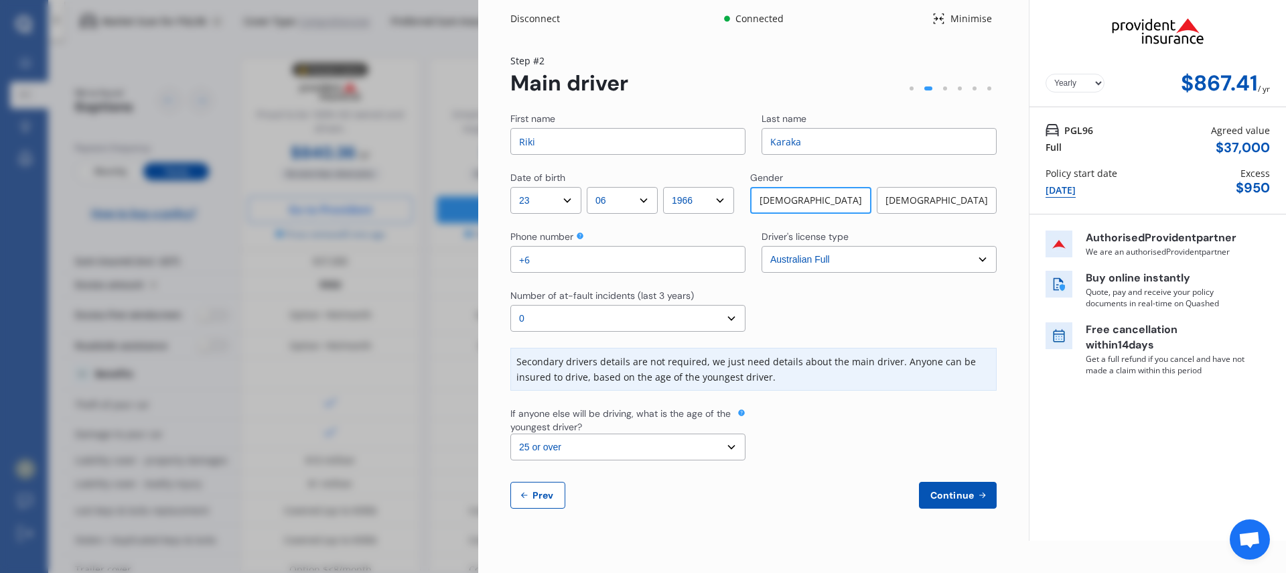
type input "+"
